Goal: Navigation & Orientation: Find specific page/section

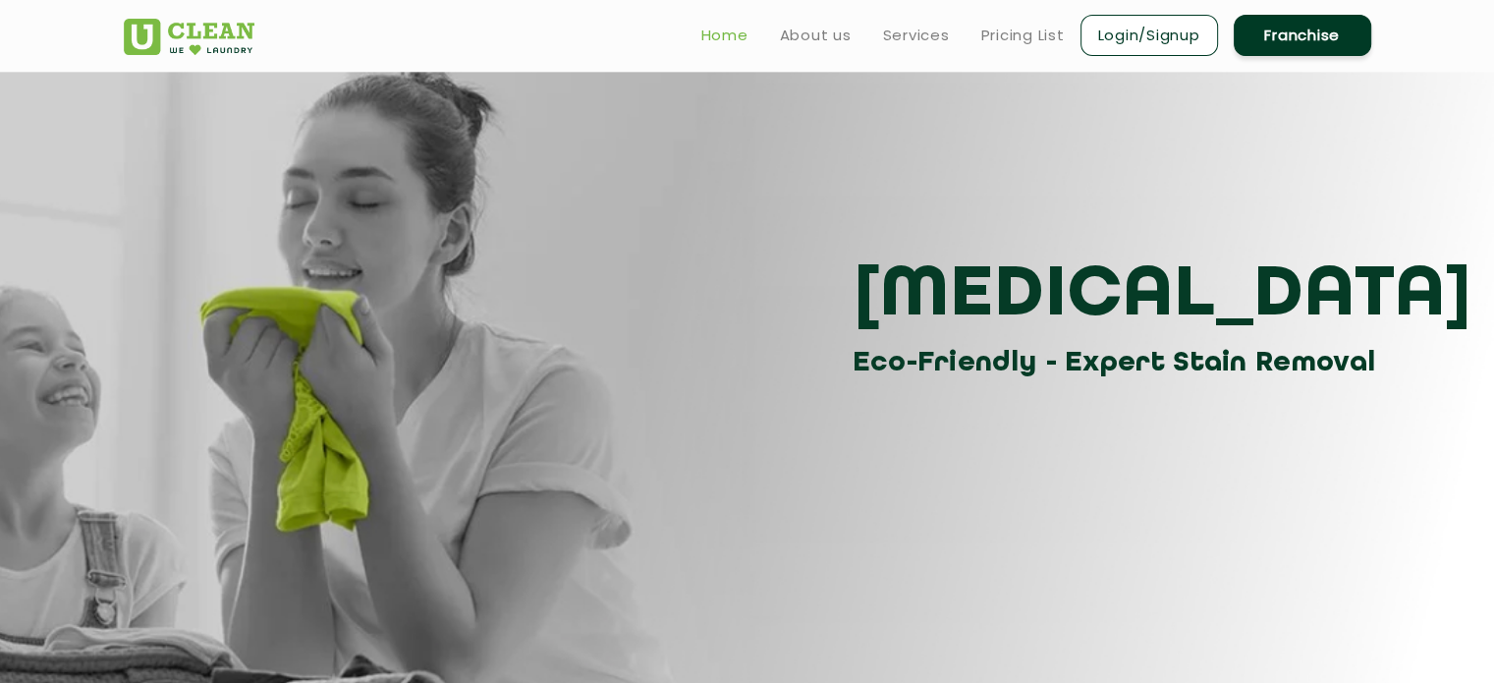
click at [716, 42] on link "Home" at bounding box center [725, 36] width 47 height 24
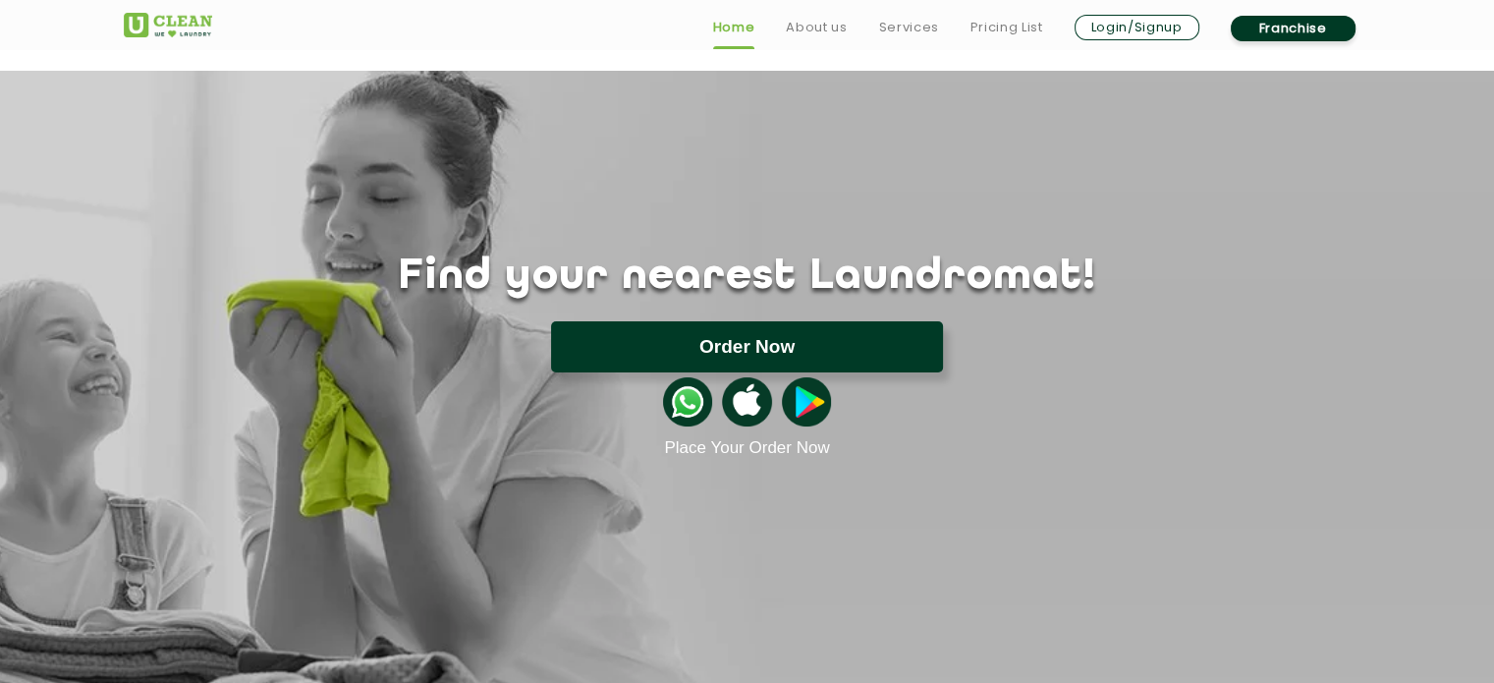
scroll to position [81, 0]
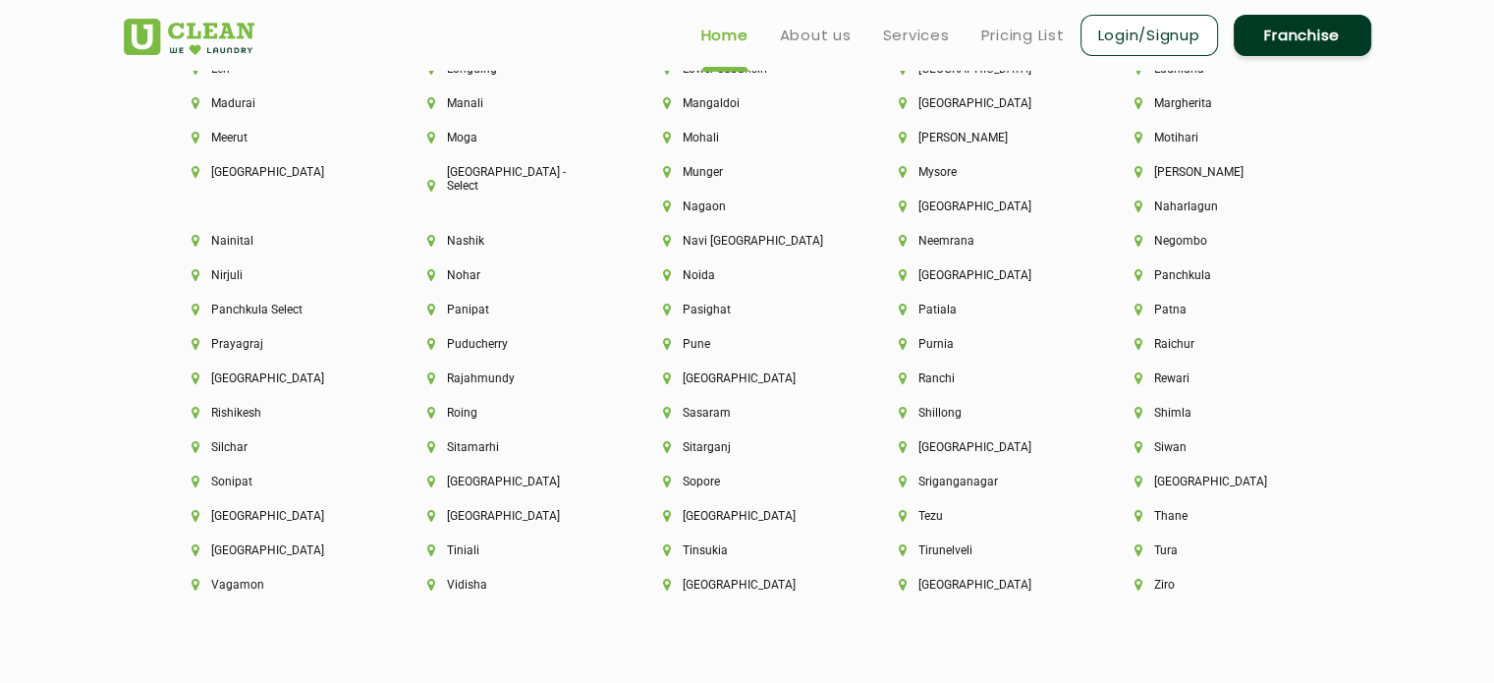
scroll to position [5109, 0]
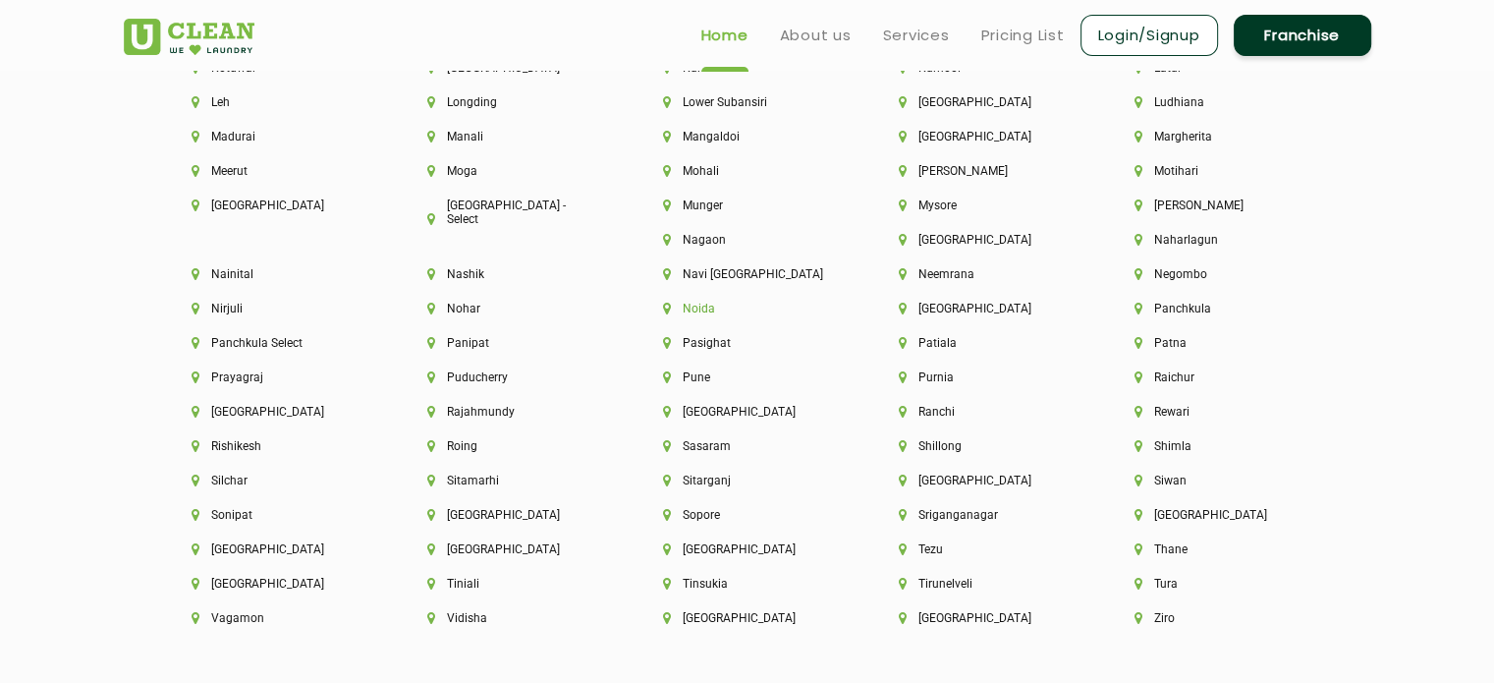
click at [663, 315] on li "Noida" at bounding box center [747, 309] width 169 height 14
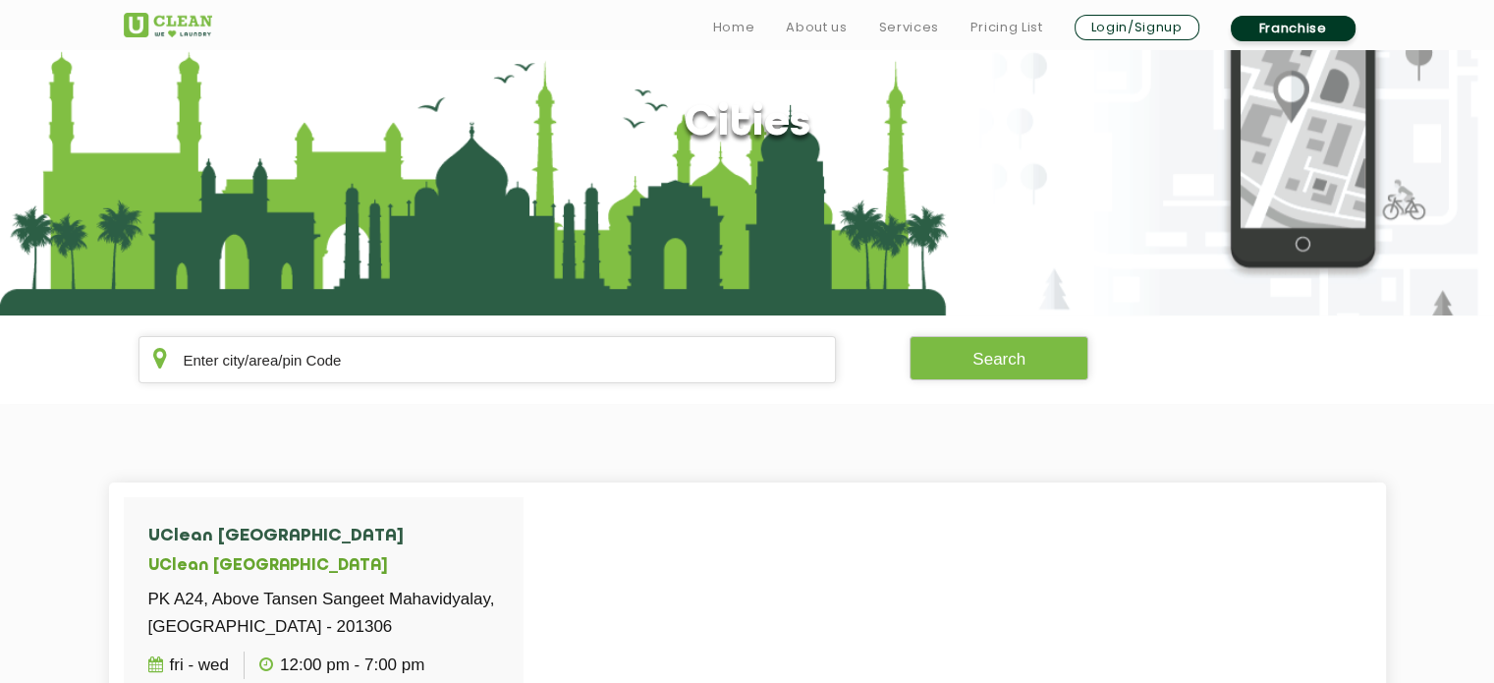
scroll to position [197, 0]
